Goal: Information Seeking & Learning: Learn about a topic

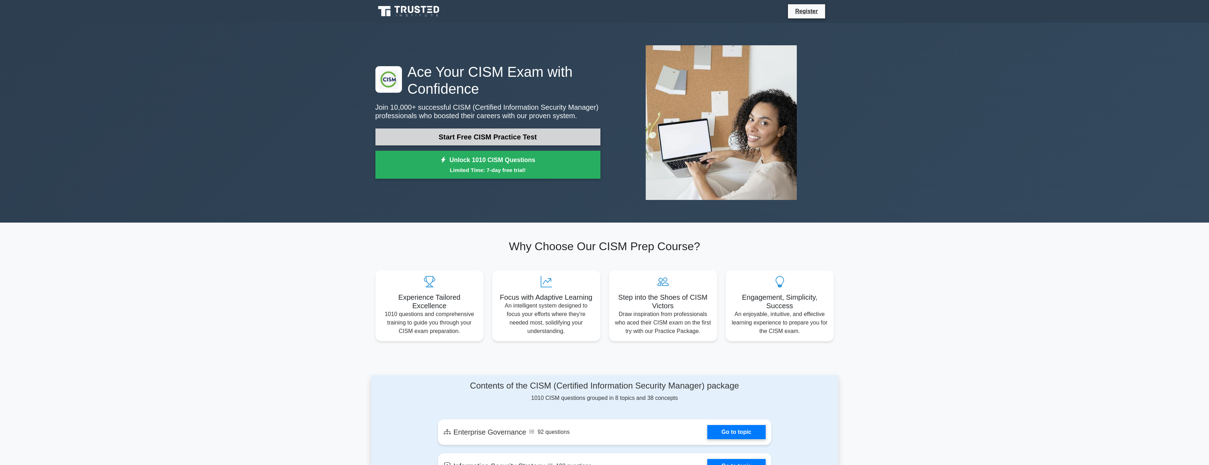
drag, startPoint x: 0, startPoint y: 0, endPoint x: 514, endPoint y: 140, distance: 532.9
click at [514, 140] on link "Start Free CISM Practice Test" at bounding box center [488, 136] width 225 height 17
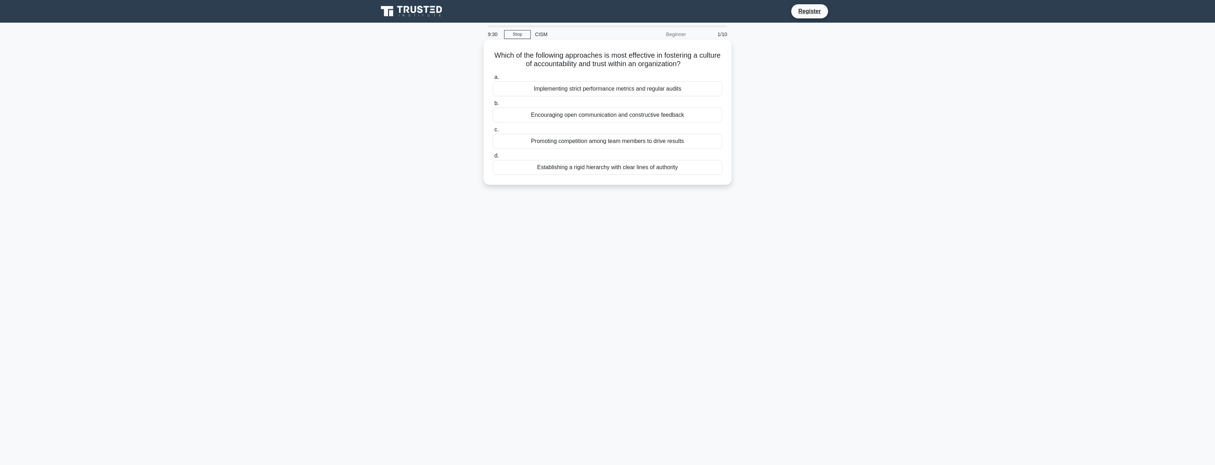
click at [592, 116] on div "Encouraging open communication and constructive feedback" at bounding box center [607, 115] width 229 height 15
click at [493, 106] on input "b. Encouraging open communication and constructive feedback" at bounding box center [493, 103] width 0 height 5
click at [580, 122] on div "Implementing a phased transition plan with overlapping security controls" at bounding box center [607, 123] width 229 height 15
click at [493, 114] on input "b. Implementing a phased transition plan with overlapping security controls" at bounding box center [493, 112] width 0 height 5
click at [613, 90] on div "Conducting simulated phishing exercises" at bounding box center [607, 88] width 229 height 15
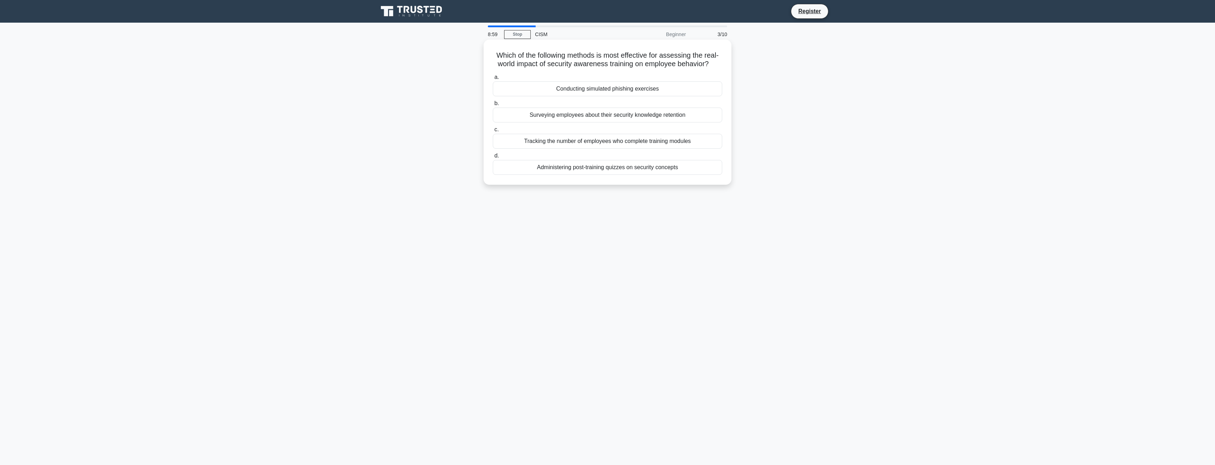
click at [493, 80] on input "a. Conducting simulated phishing exercises" at bounding box center [493, 77] width 0 height 5
click at [595, 96] on div "Digital forensics and stealth monitoring" at bounding box center [607, 88] width 229 height 15
click at [493, 80] on input "a. Digital forensics and stealth monitoring" at bounding box center [493, 77] width 0 height 5
click at [623, 148] on div "Implementing a risk-based allocation model" at bounding box center [607, 149] width 229 height 15
click at [493, 141] on input "c. Implementing a risk-based allocation model" at bounding box center [493, 138] width 0 height 5
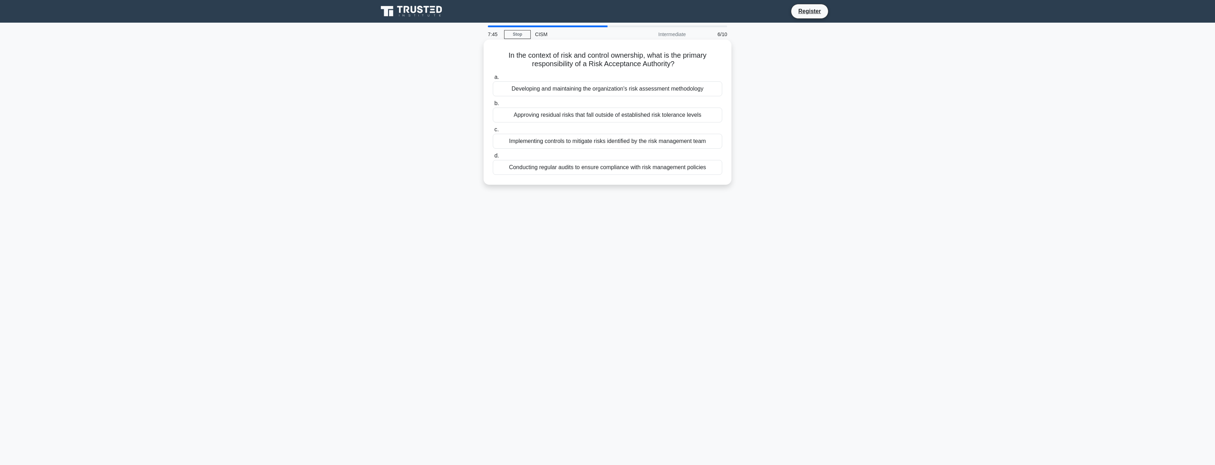
click at [613, 166] on div "Conducting regular audits to ensure compliance with risk management policies" at bounding box center [607, 167] width 229 height 15
click at [493, 158] on input "d. Conducting regular audits to ensure compliance with risk management policies" at bounding box center [493, 156] width 0 height 5
click at [637, 121] on div "The combined effect of multiple controls working together to enhance overall se…" at bounding box center [607, 119] width 229 height 23
click at [493, 106] on input "b. The combined effect of multiple controls working together to enhance overall…" at bounding box center [493, 103] width 0 height 5
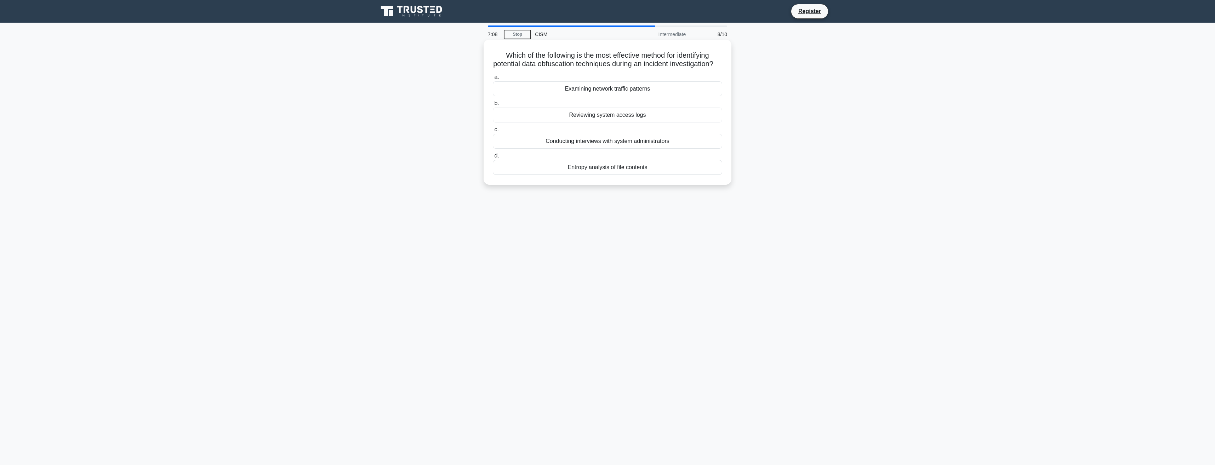
click at [651, 122] on div "Reviewing system access logs" at bounding box center [607, 115] width 229 height 15
click at [493, 106] on input "b. Reviewing system access logs" at bounding box center [493, 103] width 0 height 5
click at [655, 175] on div "Contextual analysis of scan results" at bounding box center [607, 167] width 229 height 15
click at [493, 158] on input "d. Contextual analysis of scan results" at bounding box center [493, 156] width 0 height 5
click at [517, 98] on div "Detailed technical specifications of the organization's IT infrastructure" at bounding box center [607, 97] width 229 height 15
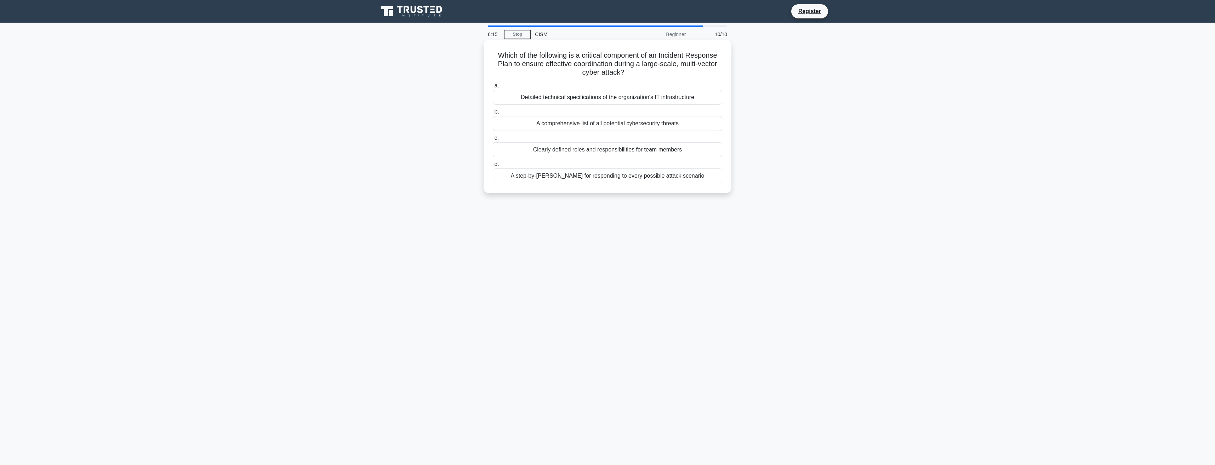
click at [493, 88] on input "a. Detailed technical specifications of the organization's IT infrastructure" at bounding box center [493, 86] width 0 height 5
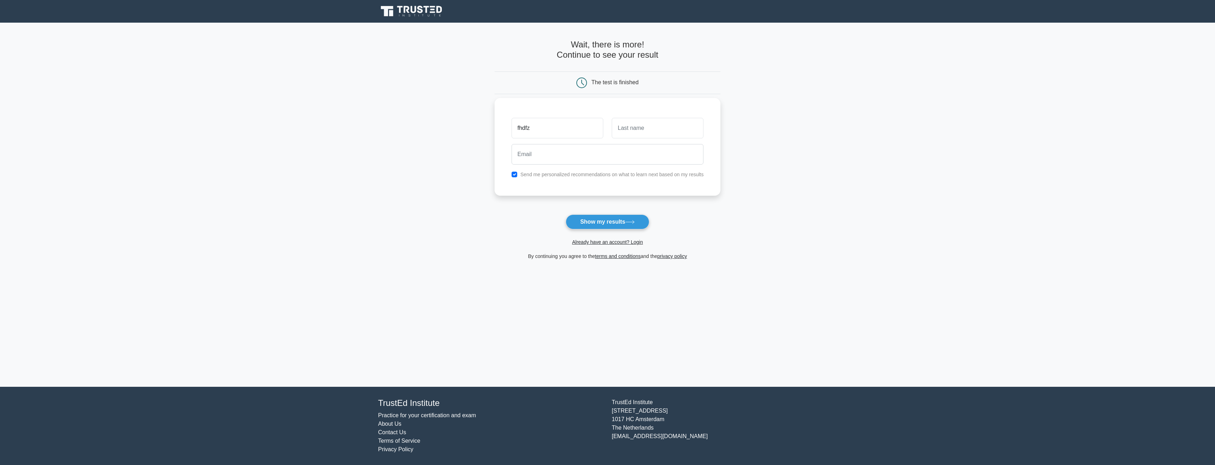
type input "fhdfz"
click at [649, 130] on input "text" at bounding box center [658, 128] width 92 height 21
type input "hzdfhdf"
click at [573, 151] on input "email" at bounding box center [607, 154] width 192 height 21
type input "muppet@gmail.com"
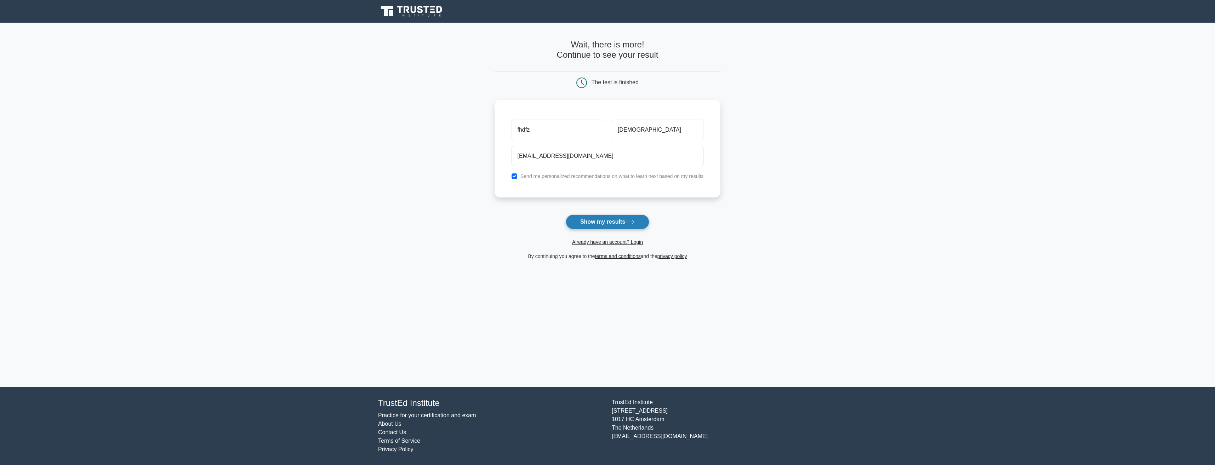
click at [606, 220] on button "Show my results" at bounding box center [608, 221] width 84 height 15
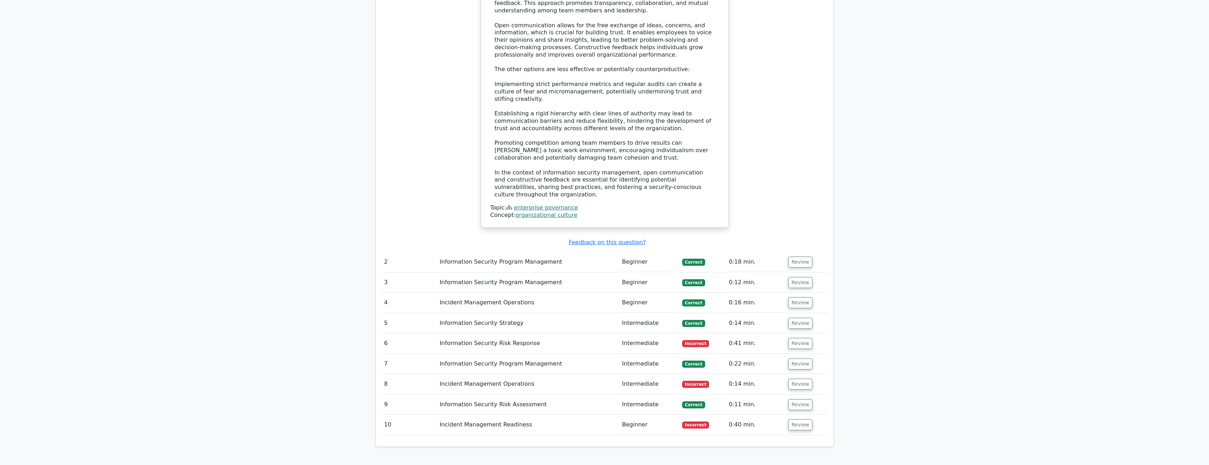
scroll to position [814, 0]
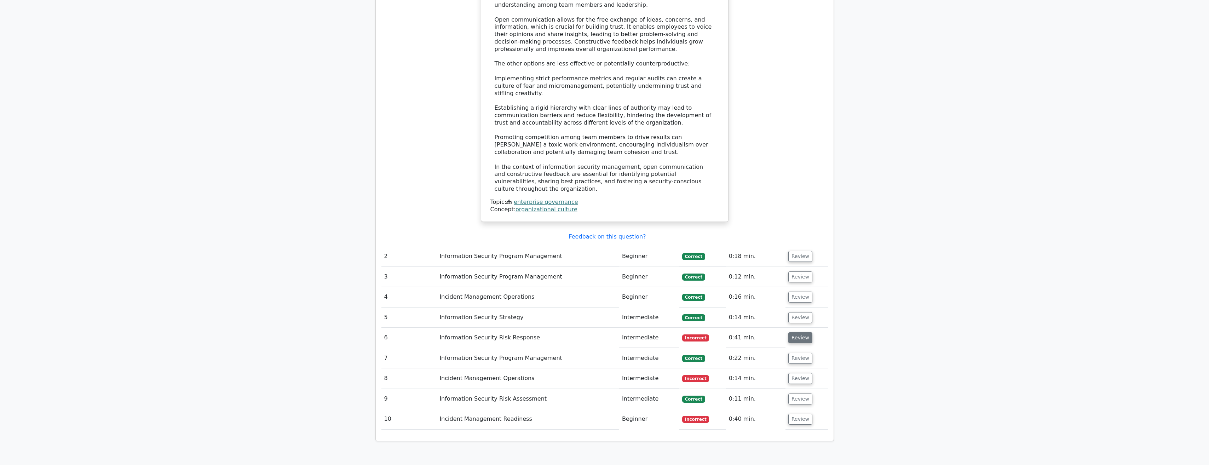
click at [793, 332] on button "Review" at bounding box center [801, 337] width 24 height 11
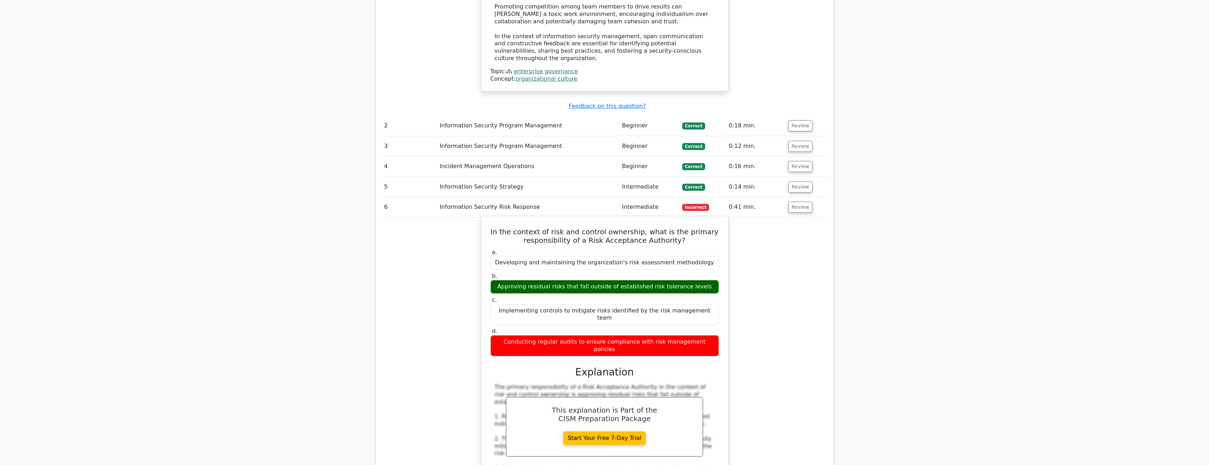
scroll to position [991, 0]
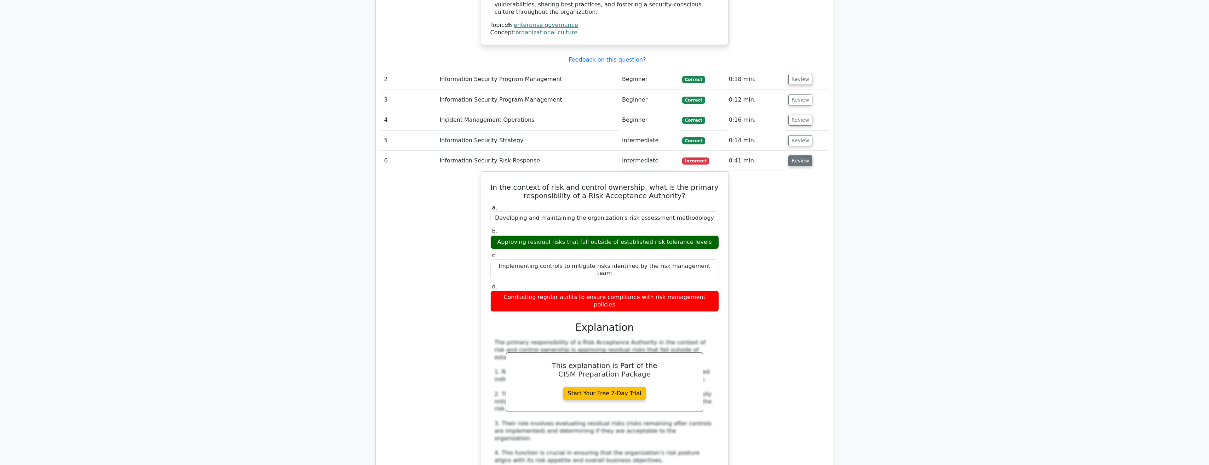
click at [796, 155] on button "Review" at bounding box center [801, 160] width 24 height 11
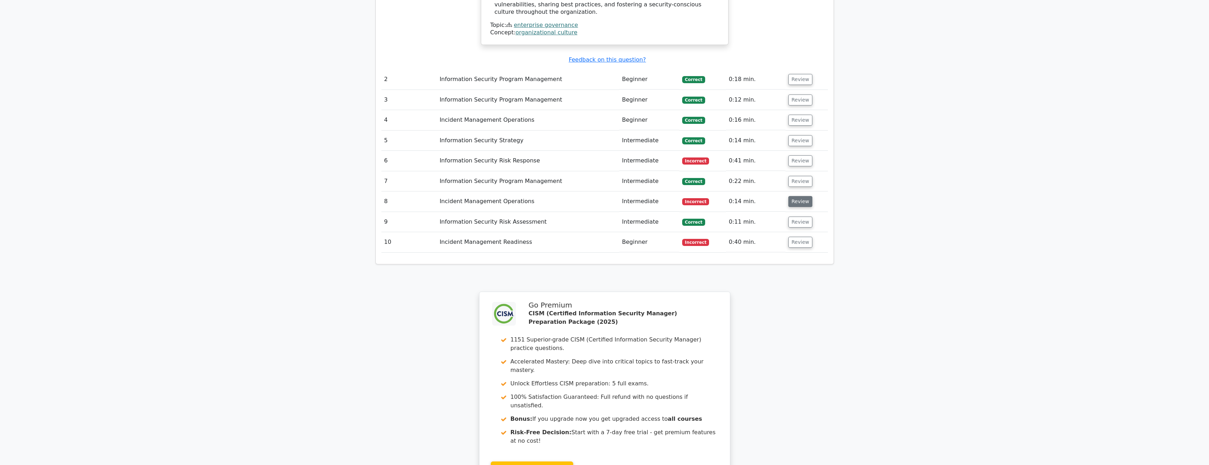
click at [794, 196] on button "Review" at bounding box center [801, 201] width 24 height 11
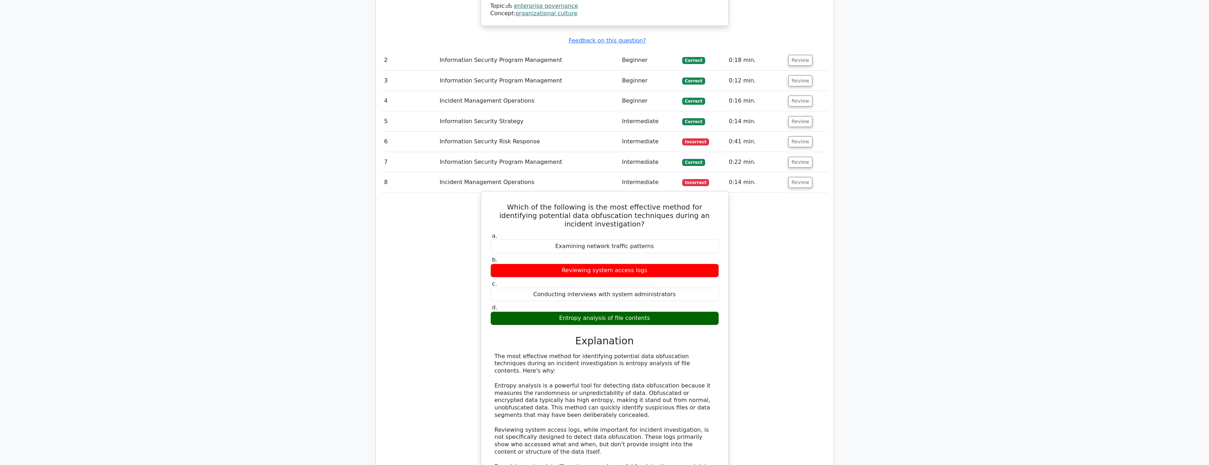
scroll to position [1026, 0]
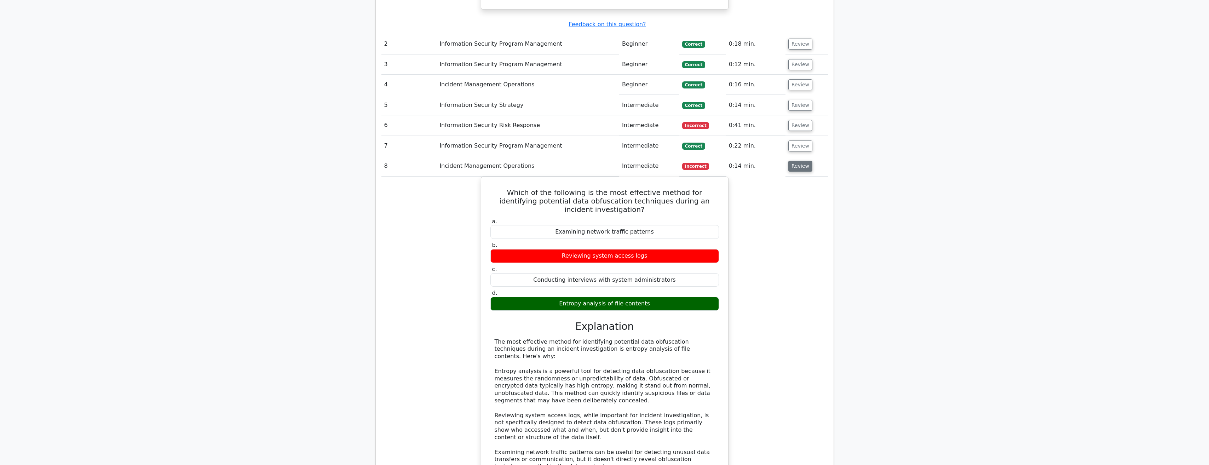
click at [791, 161] on button "Review" at bounding box center [801, 166] width 24 height 11
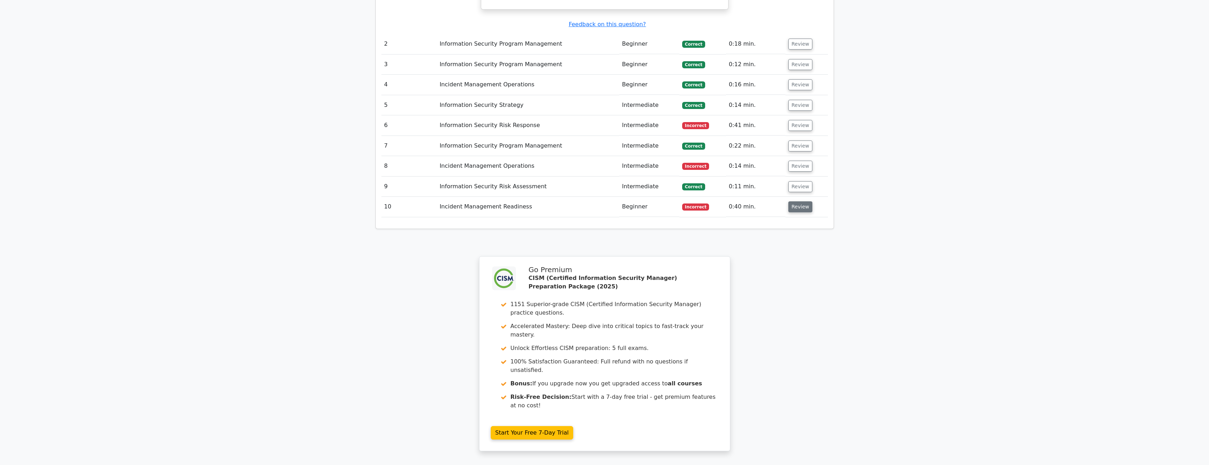
click at [798, 201] on button "Review" at bounding box center [801, 206] width 24 height 11
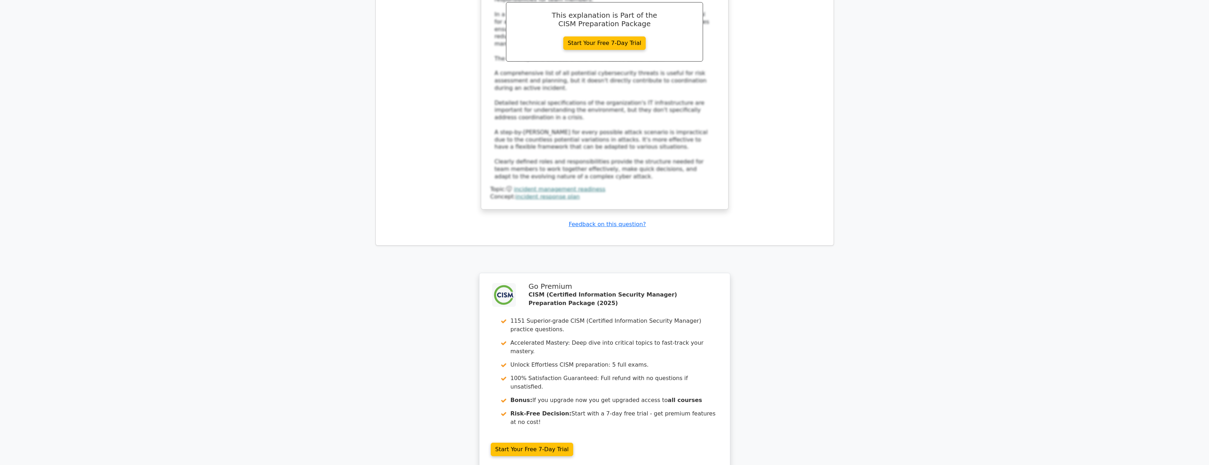
scroll to position [1416, 0]
